Goal: Complete application form

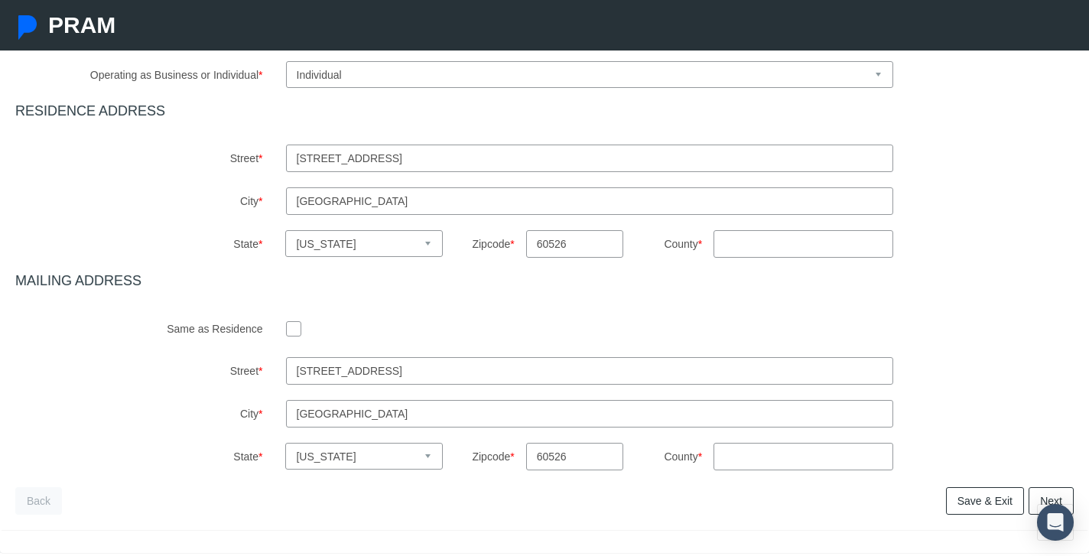
scroll to position [490, 0]
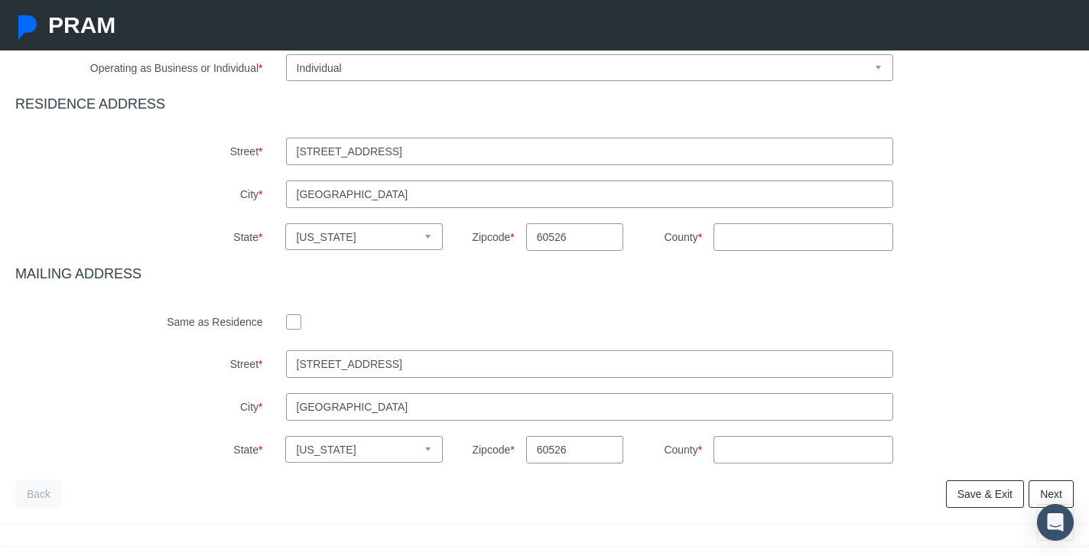
click at [291, 323] on input "checkbox" at bounding box center [293, 320] width 15 height 15
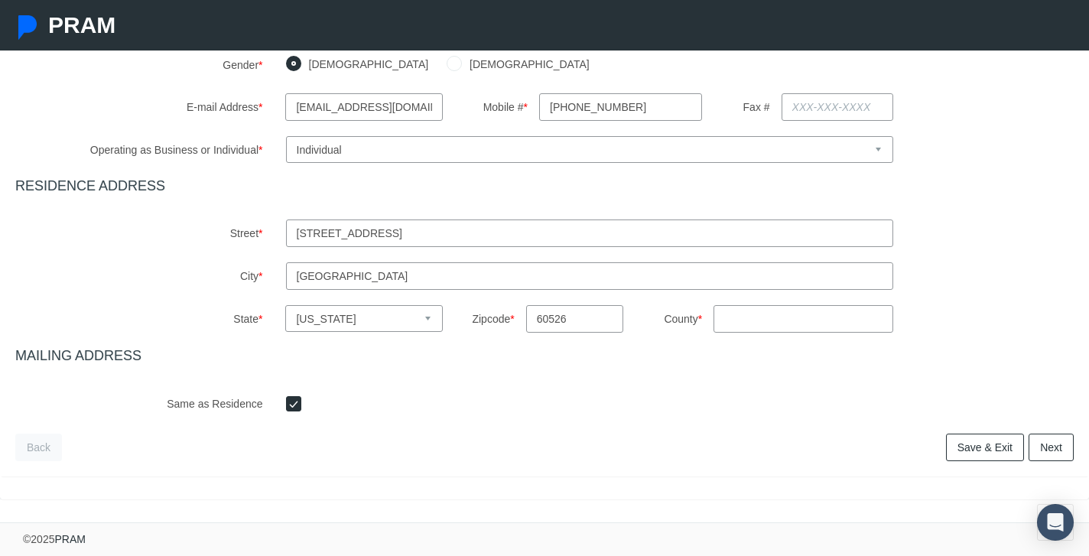
click at [295, 401] on input "checkbox" at bounding box center [293, 402] width 15 height 15
checkbox input "false"
select select
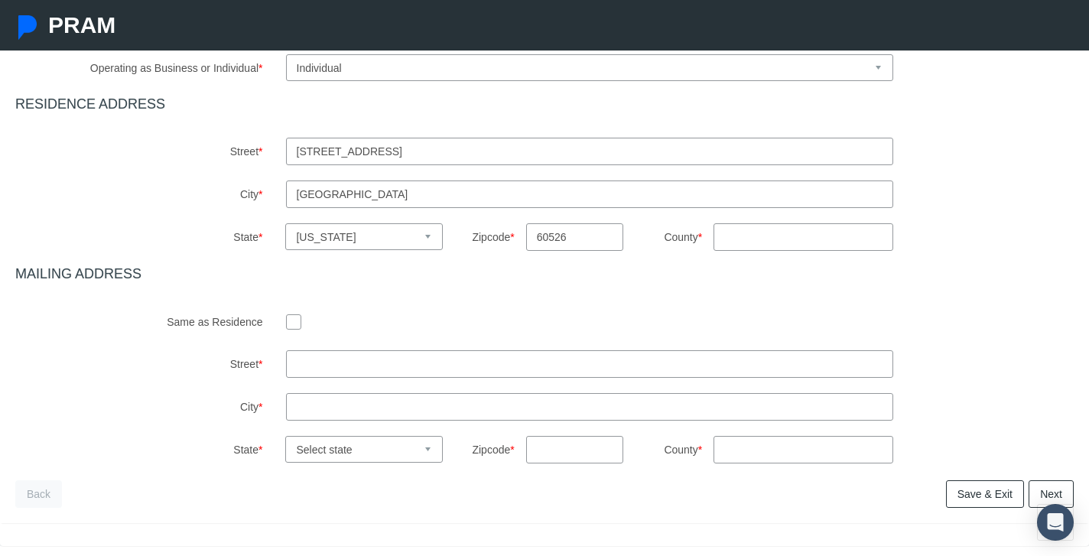
click at [294, 328] on input "checkbox" at bounding box center [293, 320] width 15 height 15
checkbox input "true"
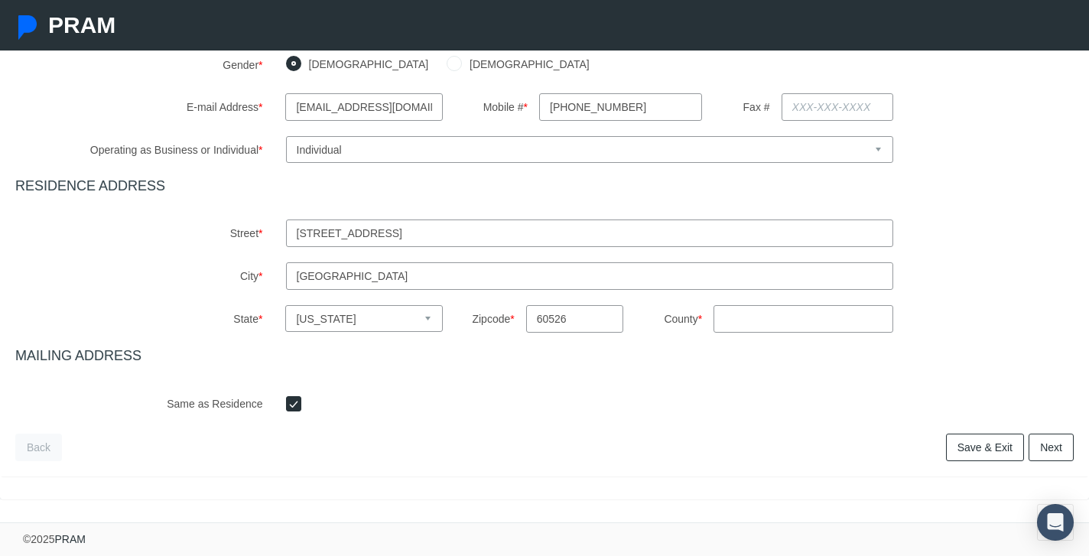
click at [1053, 448] on link "Next" at bounding box center [1050, 448] width 45 height 28
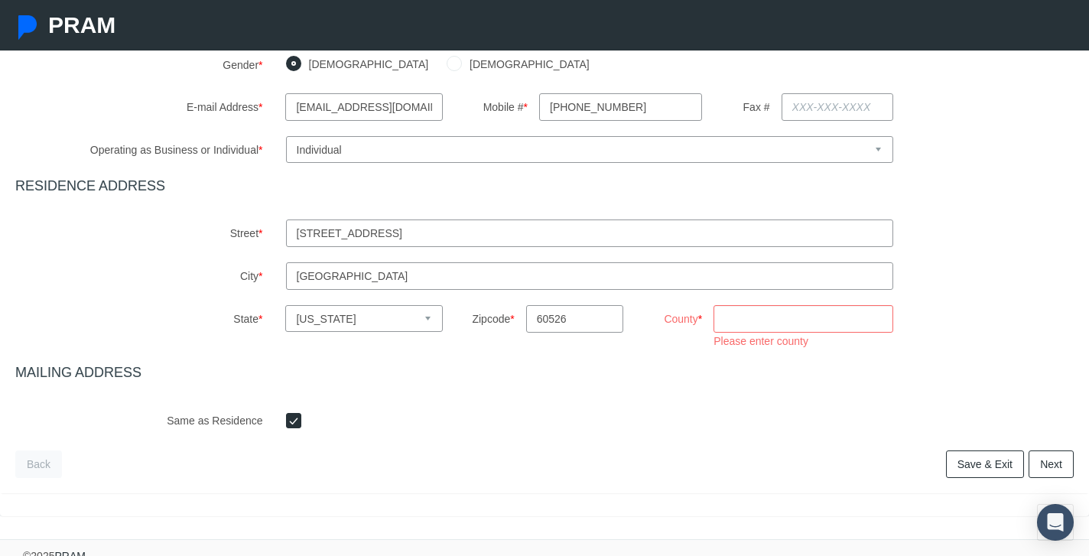
click at [753, 322] on input "County *" at bounding box center [803, 319] width 180 height 28
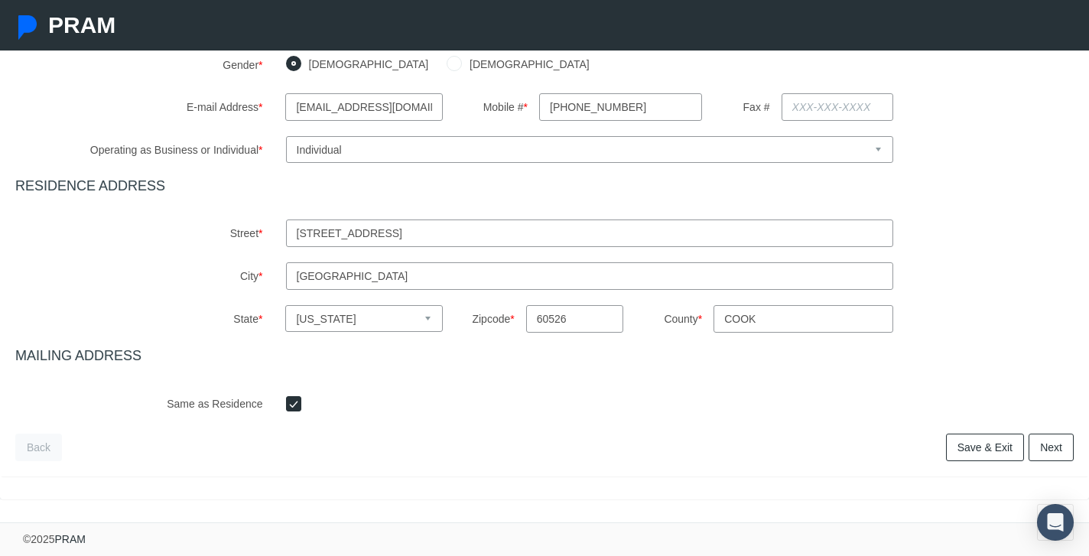
type input "Cook"
click at [1044, 446] on link "Next" at bounding box center [1050, 448] width 45 height 28
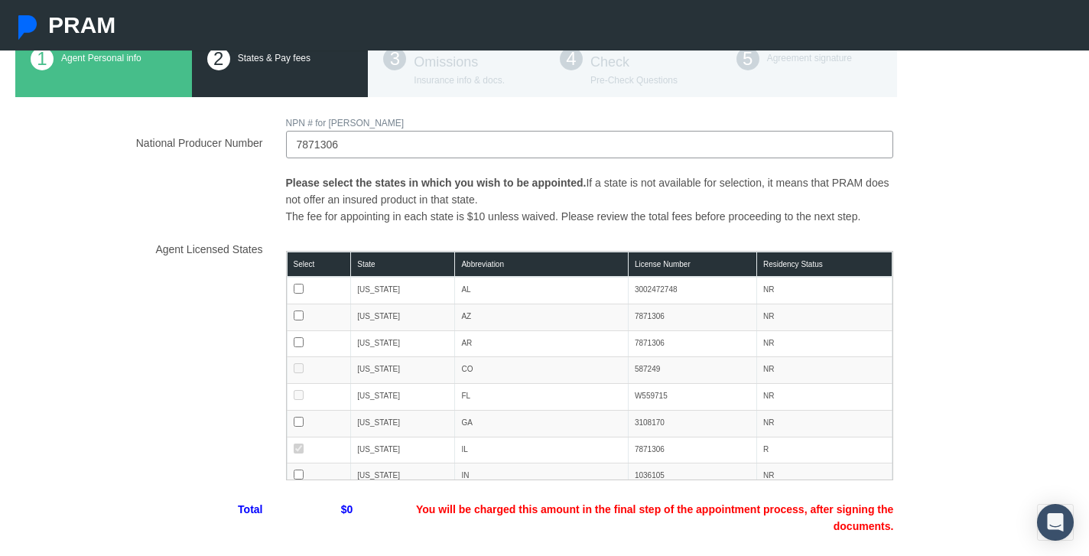
scroll to position [134, 0]
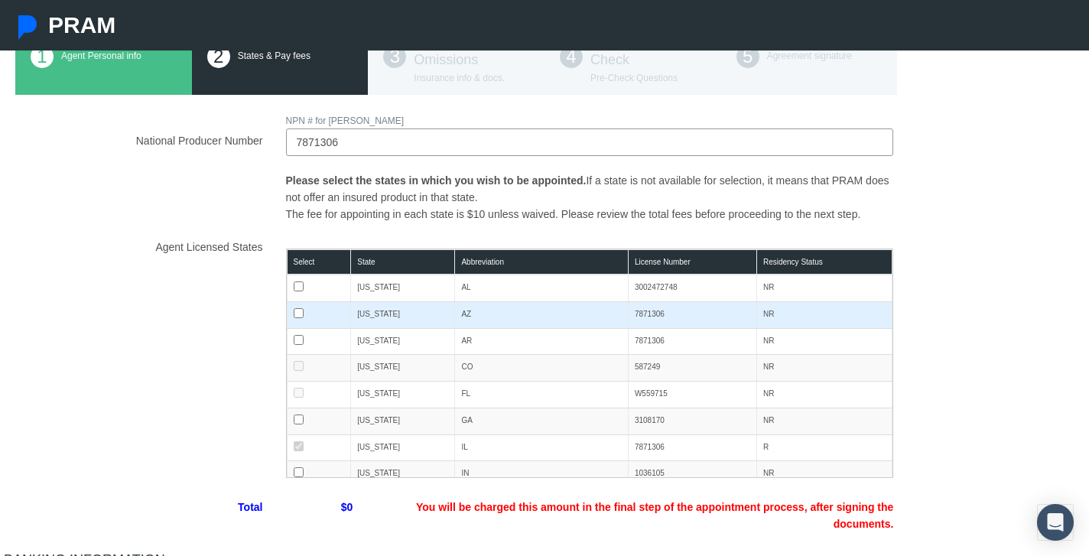
click at [302, 313] on input "checkbox" at bounding box center [299, 313] width 10 height 10
click at [300, 313] on input "checkbox" at bounding box center [299, 313] width 10 height 10
checkbox input "false"
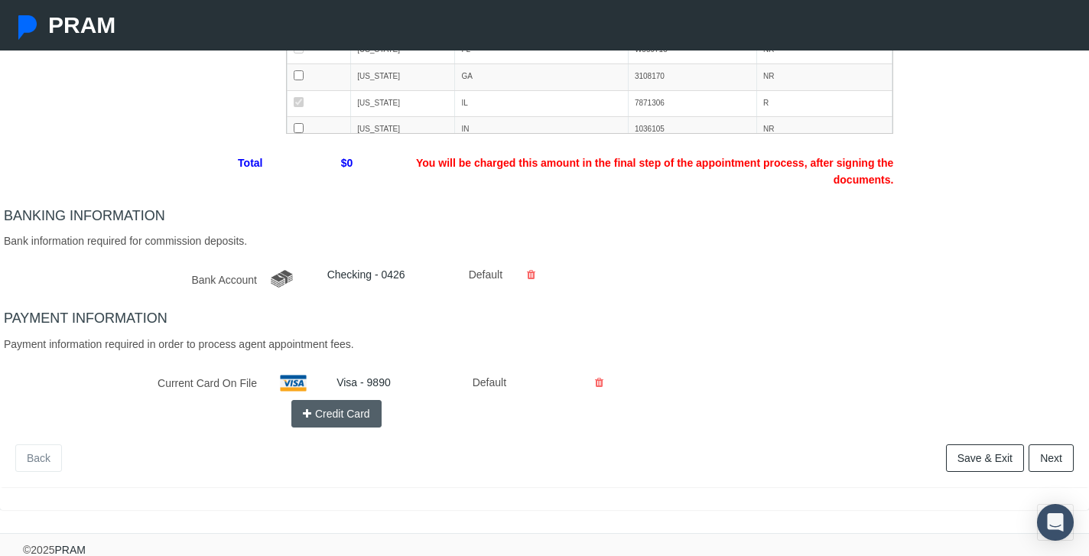
scroll to position [489, 0]
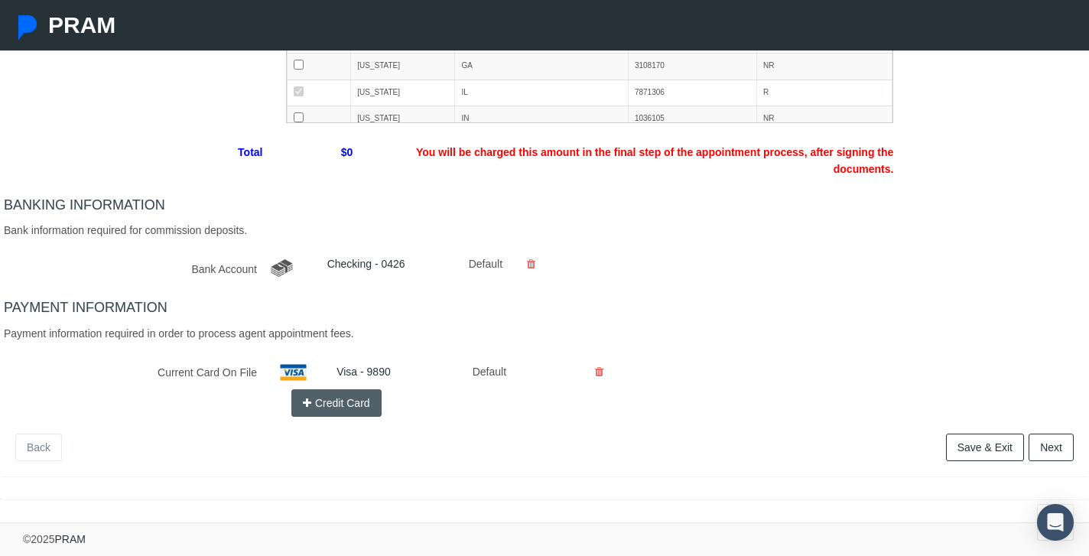
click at [1053, 448] on link "Next" at bounding box center [1050, 448] width 45 height 28
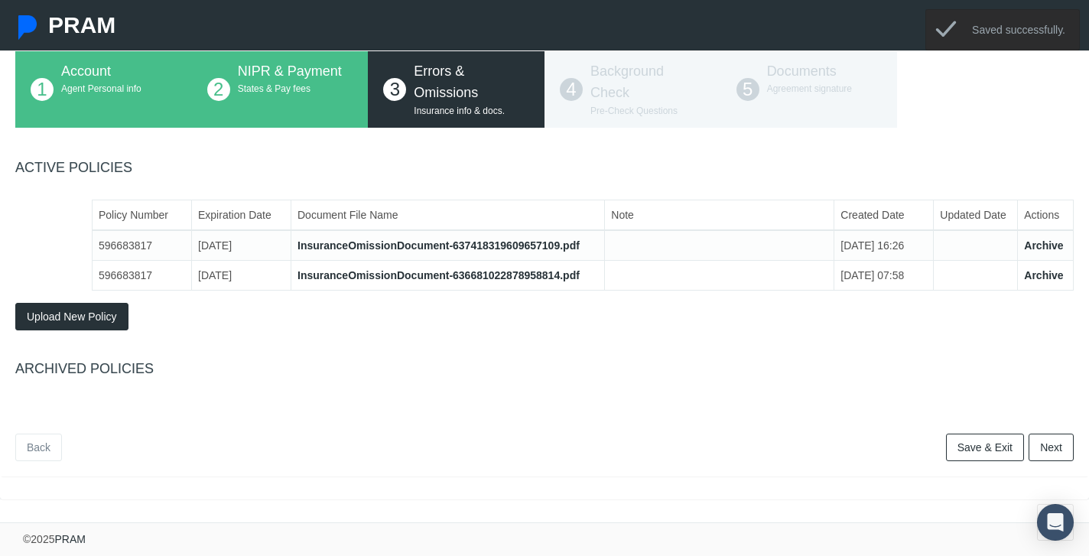
scroll to position [0, 0]
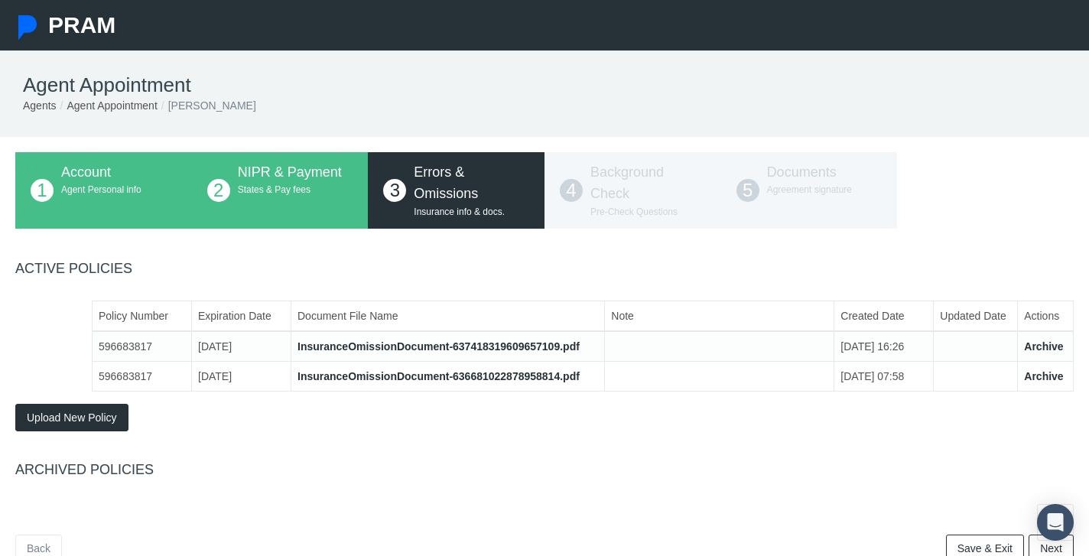
click at [74, 420] on span "Upload New Policy" at bounding box center [72, 417] width 90 height 12
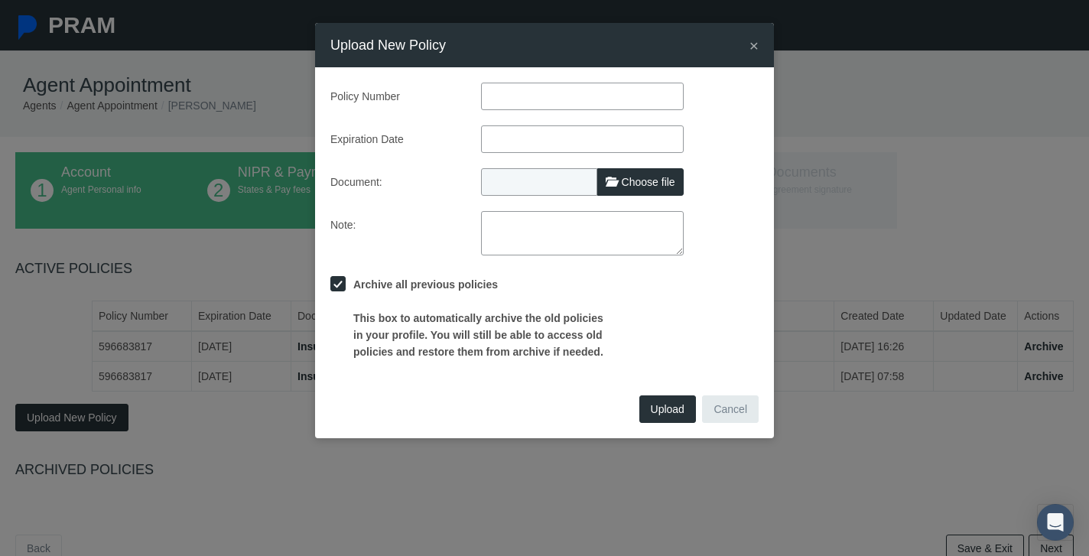
click at [532, 105] on input "text" at bounding box center [582, 97] width 203 height 28
click at [557, 96] on input "text" at bounding box center [582, 97] width 203 height 28
paste input "596683817"
type input "596683817"
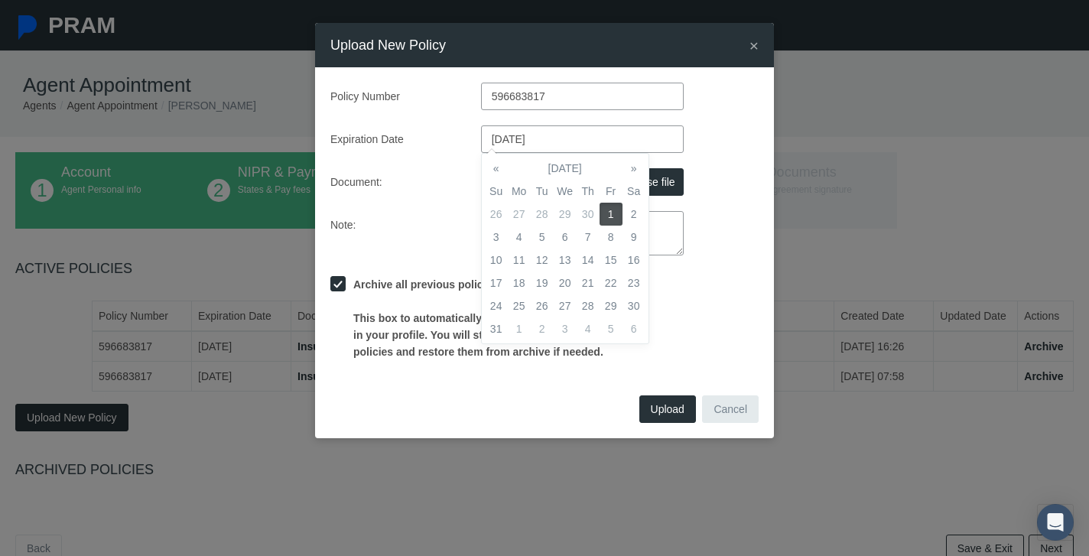
type input "[DATE]"
click at [720, 193] on div "Document: Choose file" at bounding box center [544, 182] width 451 height 28
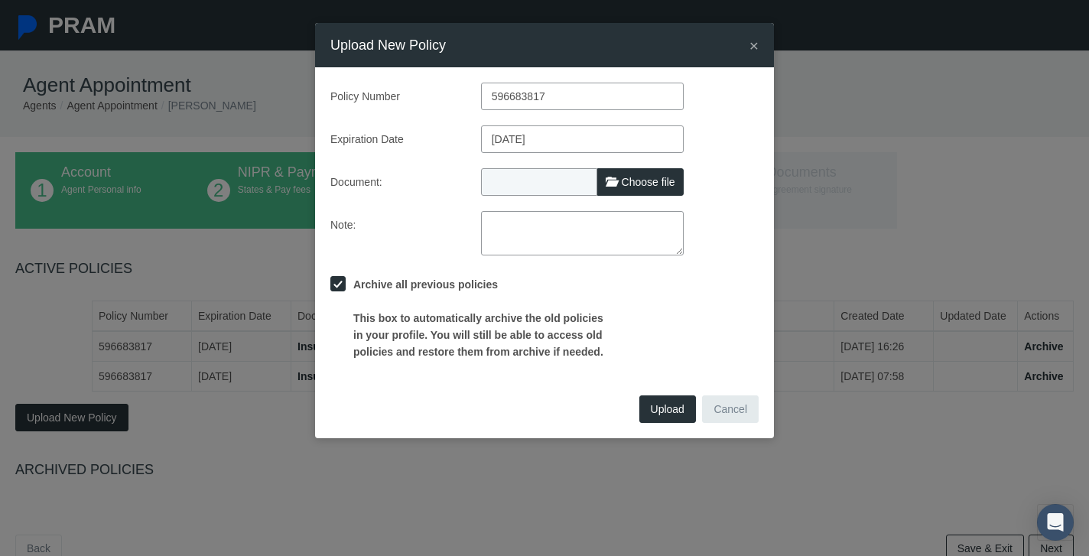
click at [634, 183] on span "Choose file" at bounding box center [649, 182] width 54 height 12
click at [634, 183] on input "Choose file" at bounding box center [582, 178] width 203 height 21
type input "C:\fakepath\E&O 5125 to 5126.pdf"
type input "E&O 5125 to 5126.pdf"
click at [666, 411] on span "Upload" at bounding box center [668, 409] width 34 height 12
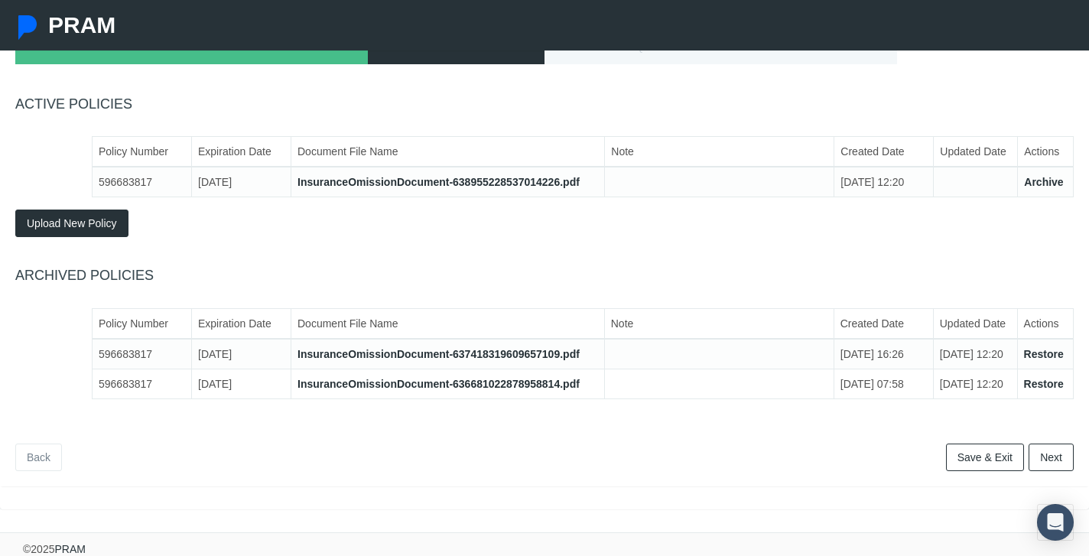
scroll to position [174, 0]
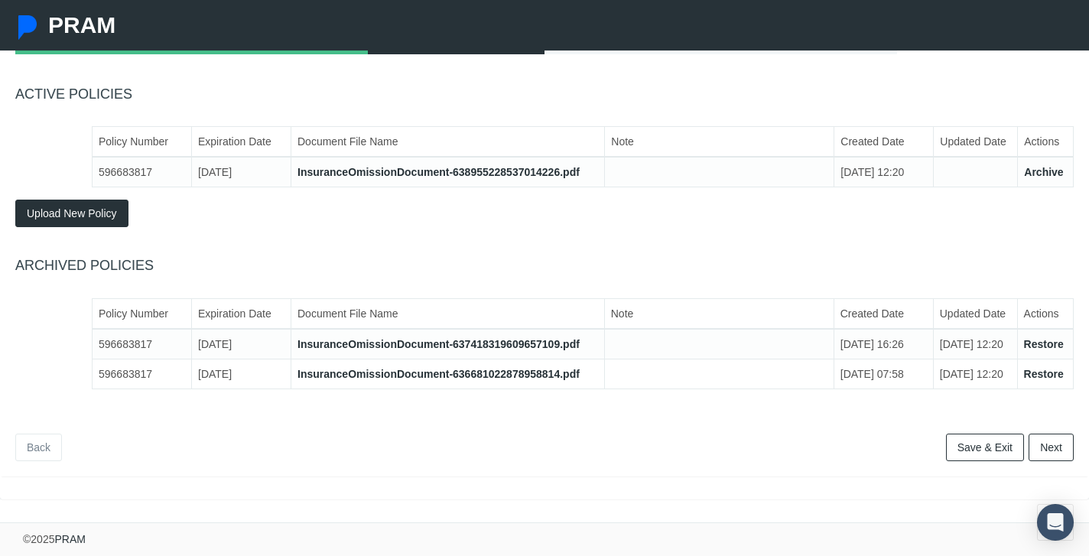
click at [1050, 442] on link "Next" at bounding box center [1050, 448] width 45 height 28
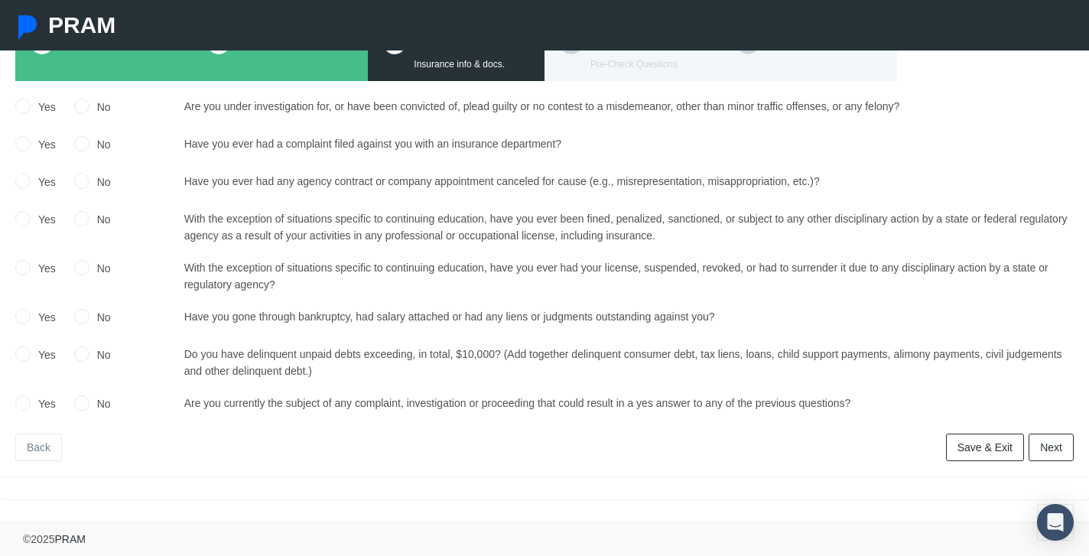
scroll to position [147, 0]
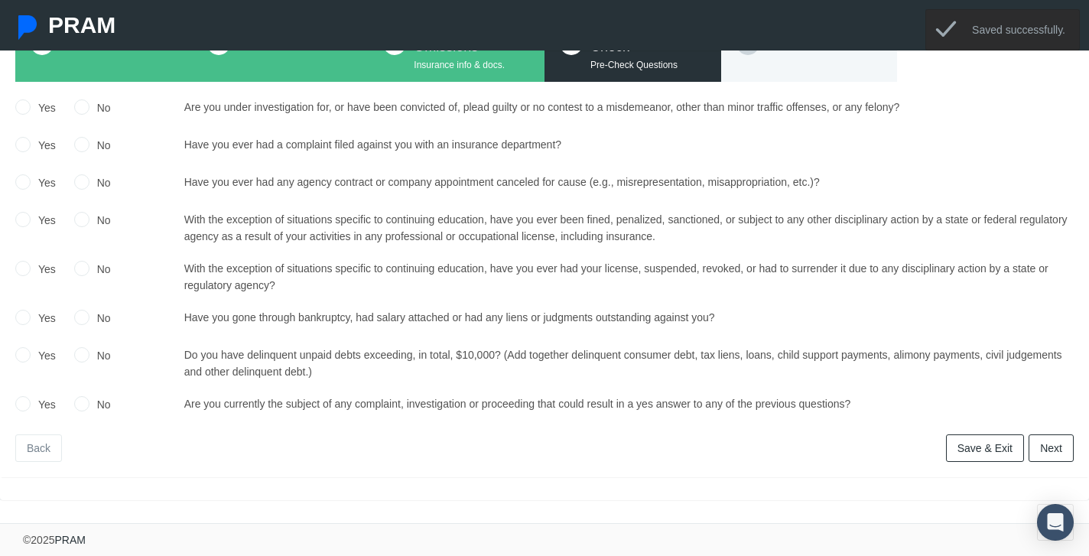
click at [83, 106] on input "No" at bounding box center [81, 106] width 15 height 15
radio input "true"
click at [83, 139] on input "No" at bounding box center [81, 143] width 15 height 15
radio input "true"
click at [83, 184] on input "No" at bounding box center [81, 181] width 15 height 15
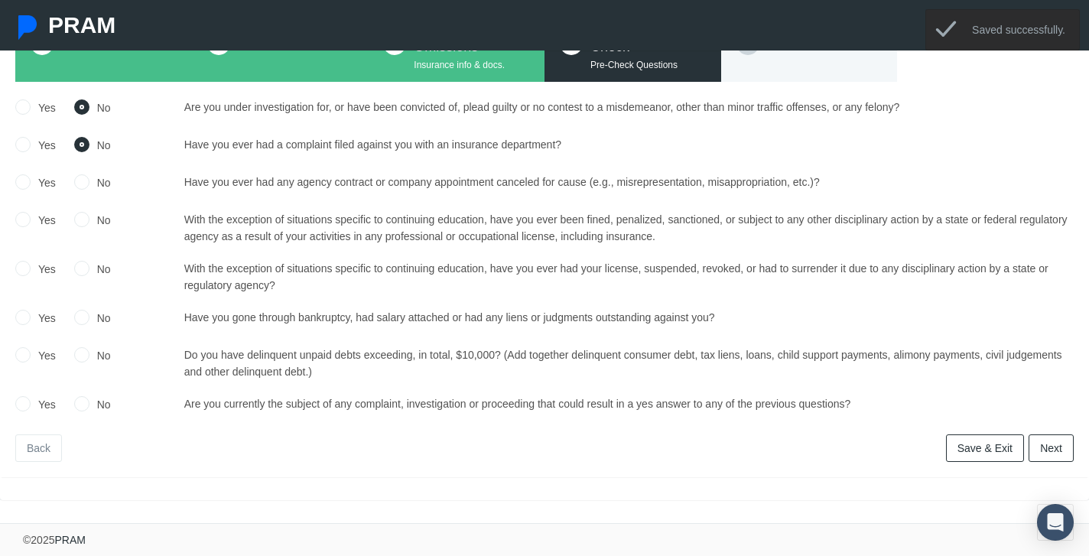
radio input "true"
click at [83, 219] on input "No" at bounding box center [81, 218] width 15 height 15
radio input "true"
click at [78, 275] on div "No" at bounding box center [92, 271] width 37 height 22
click at [80, 265] on input "No" at bounding box center [81, 267] width 15 height 15
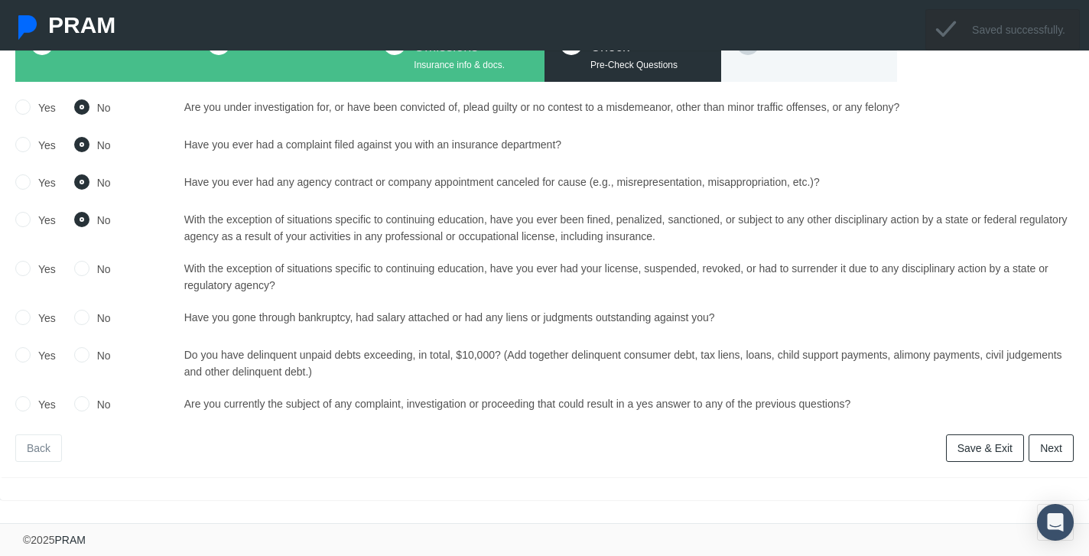
radio input "true"
click at [80, 312] on input "No" at bounding box center [81, 316] width 15 height 15
radio input "true"
click at [81, 356] on input "No" at bounding box center [81, 353] width 15 height 15
radio input "true"
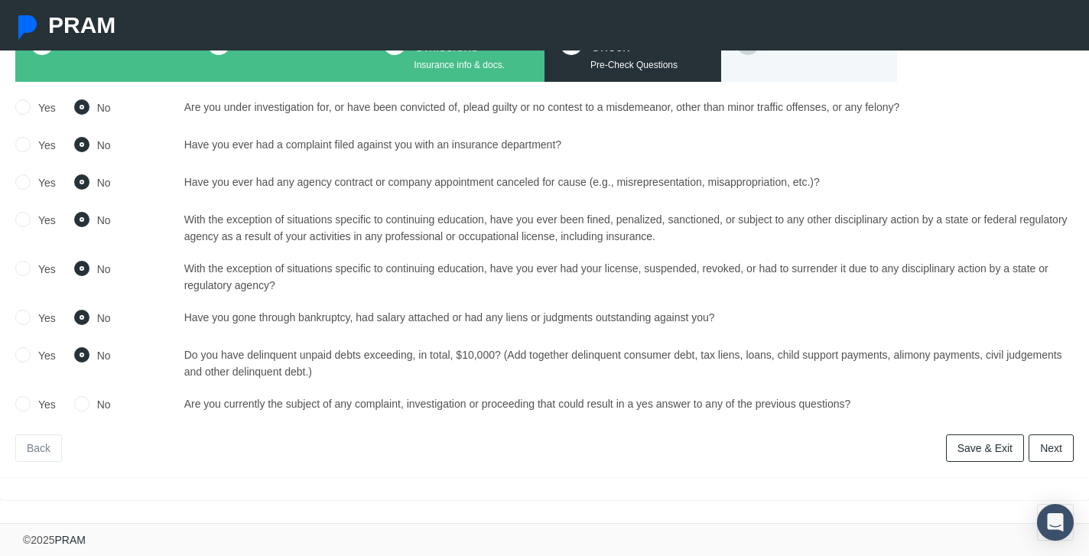
click at [82, 401] on input "No" at bounding box center [81, 402] width 15 height 15
radio input "true"
click at [1044, 447] on link "Next" at bounding box center [1050, 448] width 45 height 28
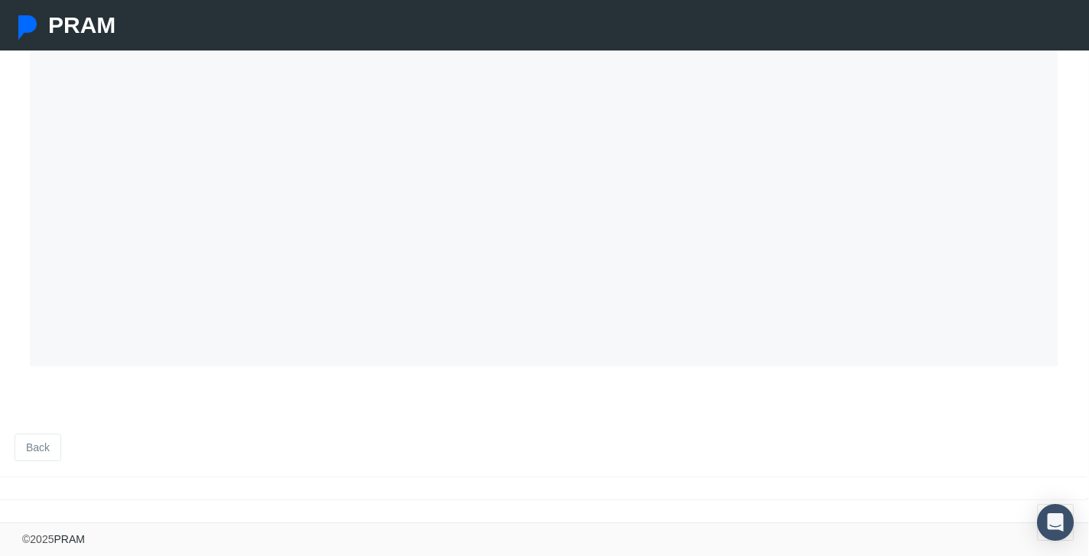
scroll to position [0, 1]
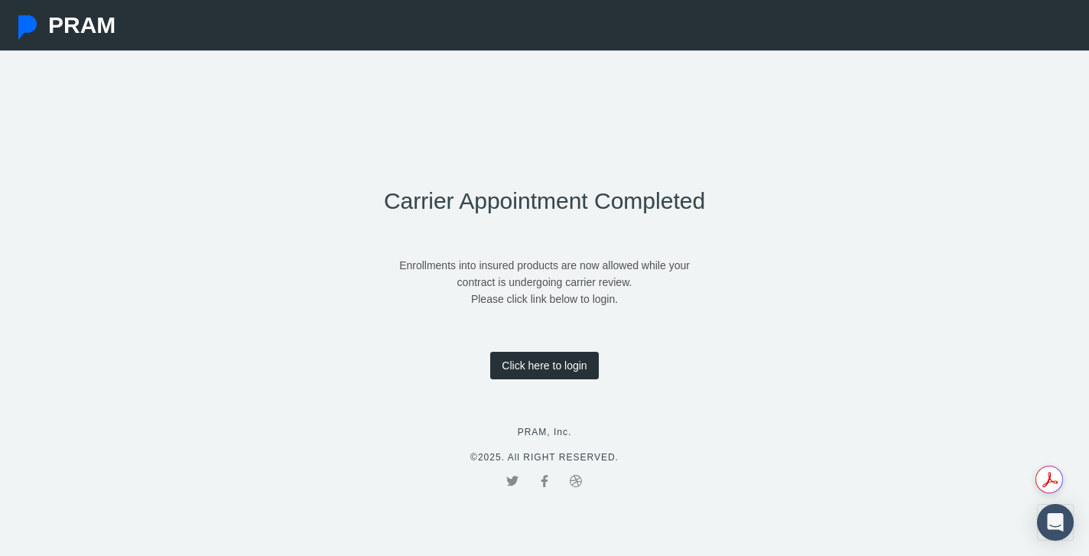
click at [547, 366] on link "Click here to login" at bounding box center [544, 366] width 108 height 28
